Goal: Navigation & Orientation: Find specific page/section

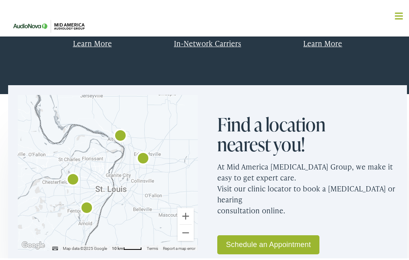
scroll to position [380, 0]
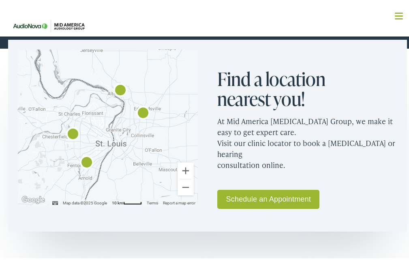
click at [70, 132] on img "AudioNova" at bounding box center [72, 132] width 19 height 19
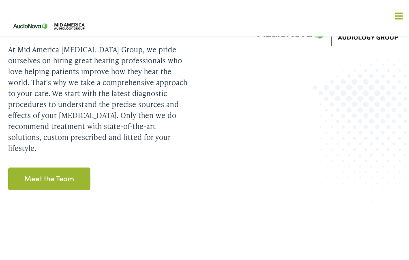
scroll to position [1159, 0]
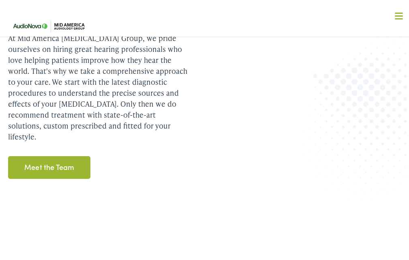
click at [54, 159] on link "Meet the Team" at bounding box center [49, 165] width 82 height 23
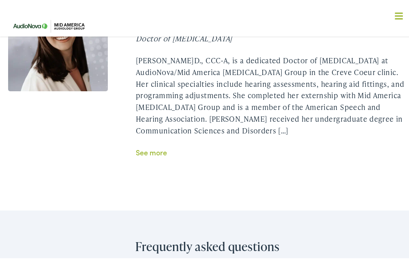
scroll to position [1642, 0]
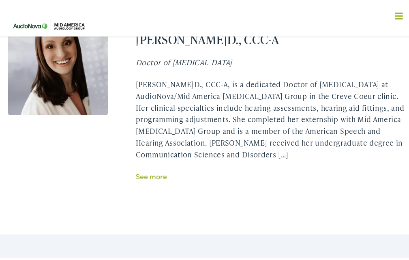
click at [151, 179] on link "See more" at bounding box center [151, 174] width 31 height 10
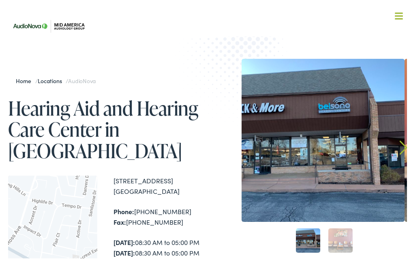
click at [23, 79] on link "Home" at bounding box center [25, 79] width 19 height 8
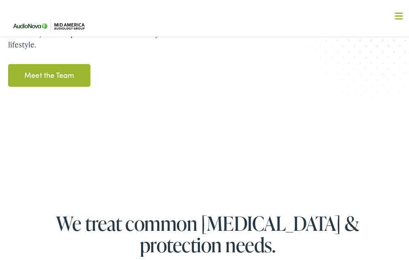
scroll to position [1151, 0]
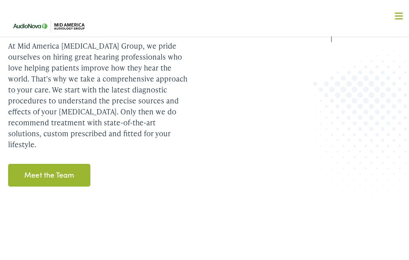
click at [65, 166] on link "Meet the Team" at bounding box center [49, 173] width 82 height 23
